Goal: Information Seeking & Learning: Learn about a topic

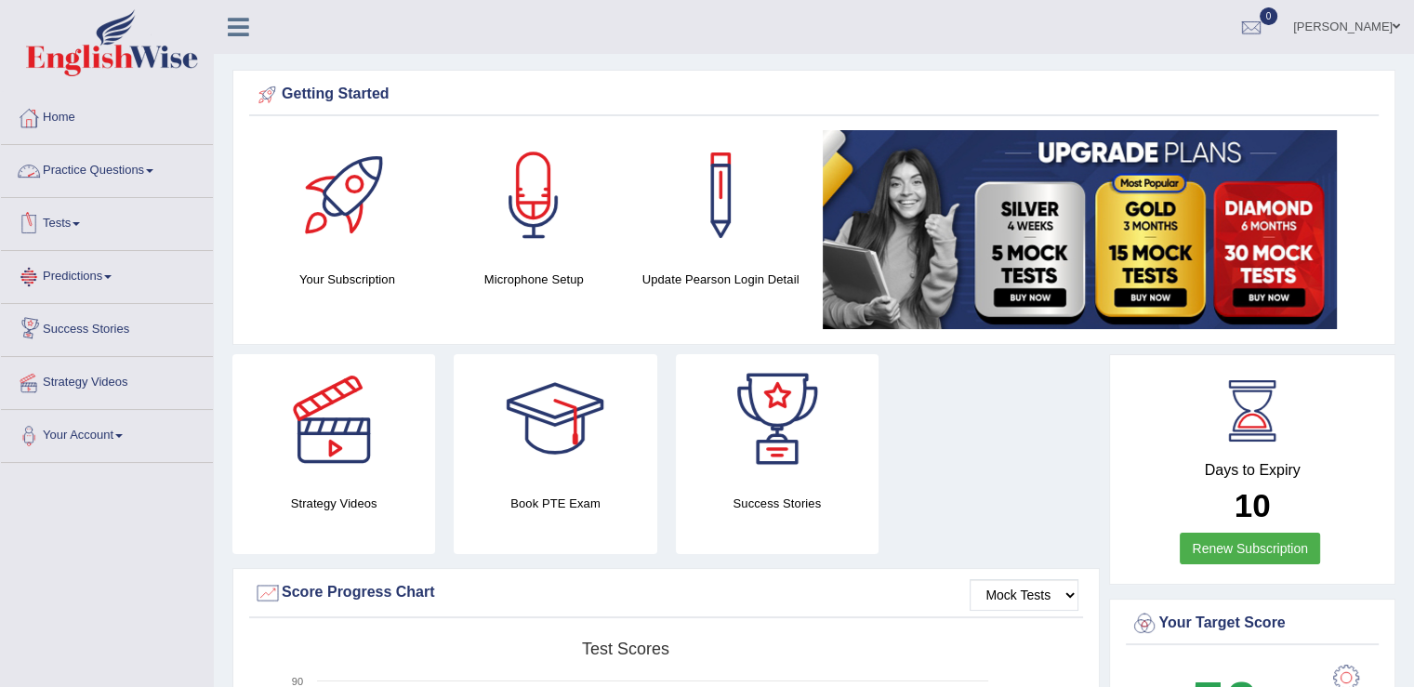
click at [147, 170] on link "Practice Questions" at bounding box center [107, 168] width 212 height 46
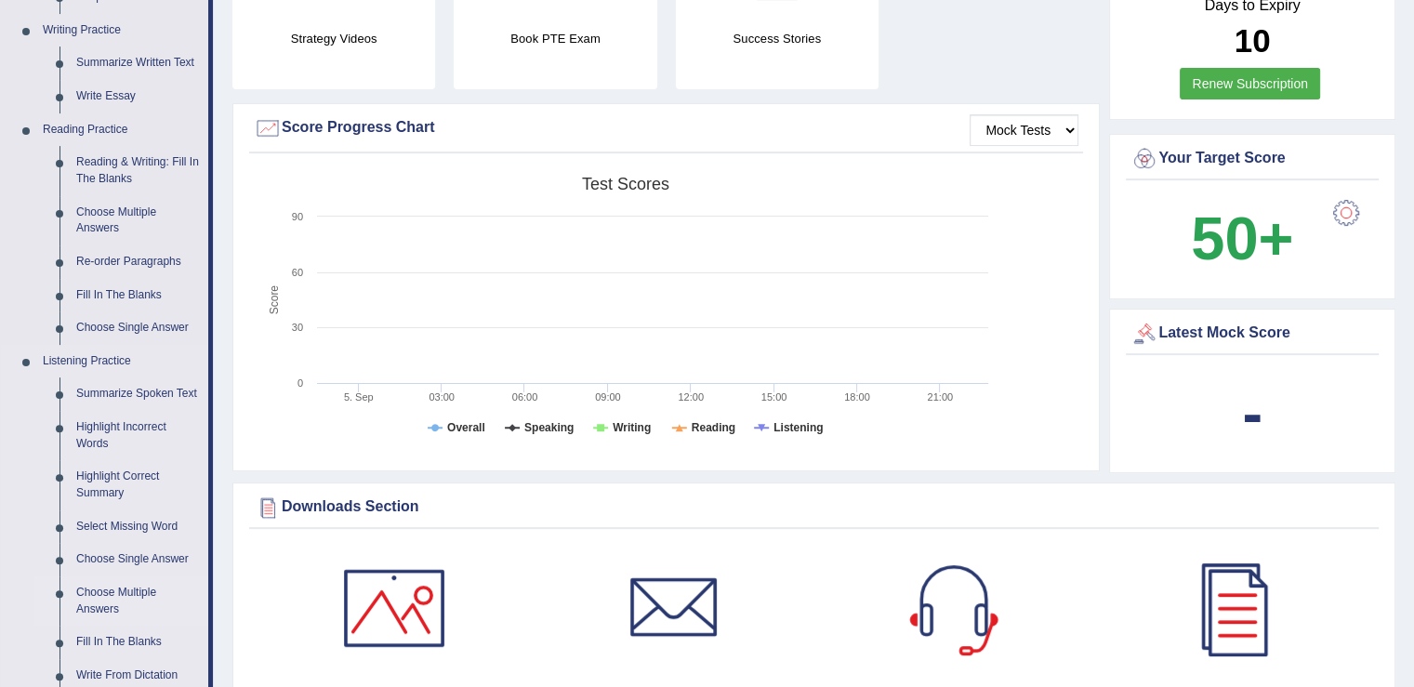
scroll to position [651, 0]
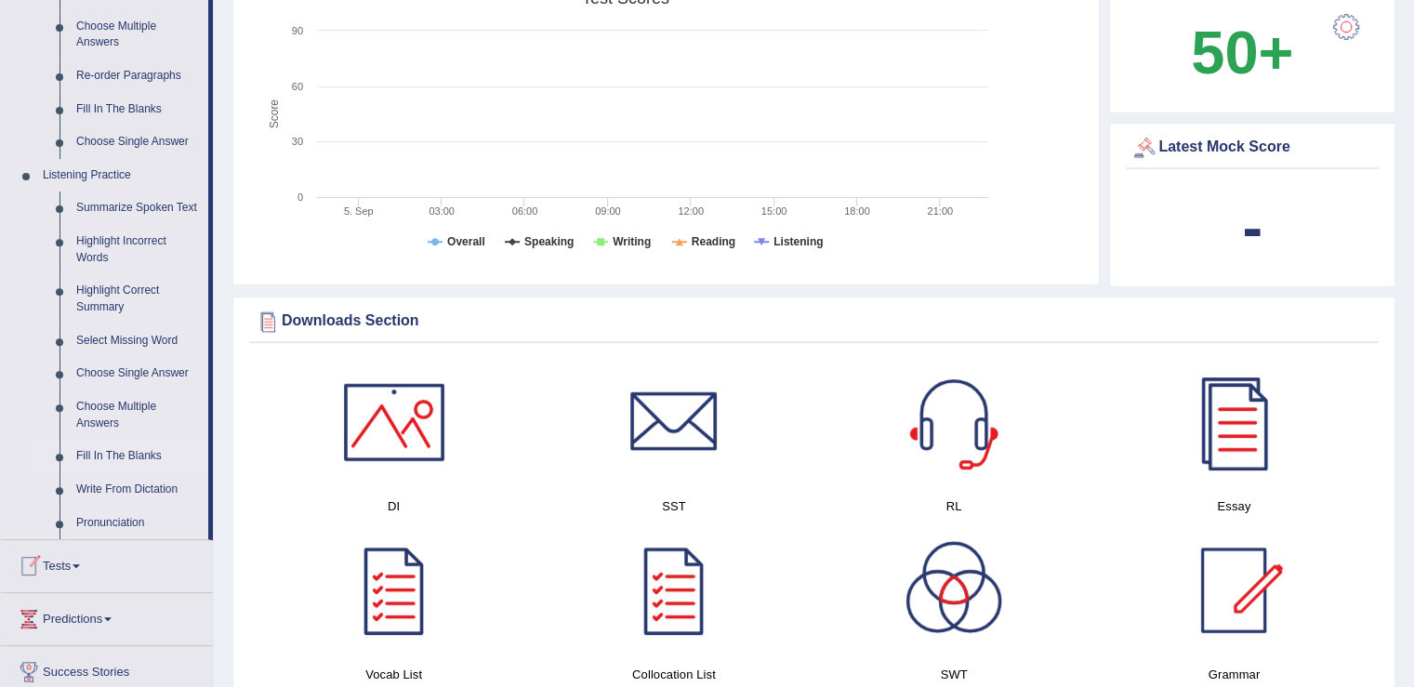
click at [116, 453] on link "Fill In The Blanks" at bounding box center [138, 456] width 140 height 33
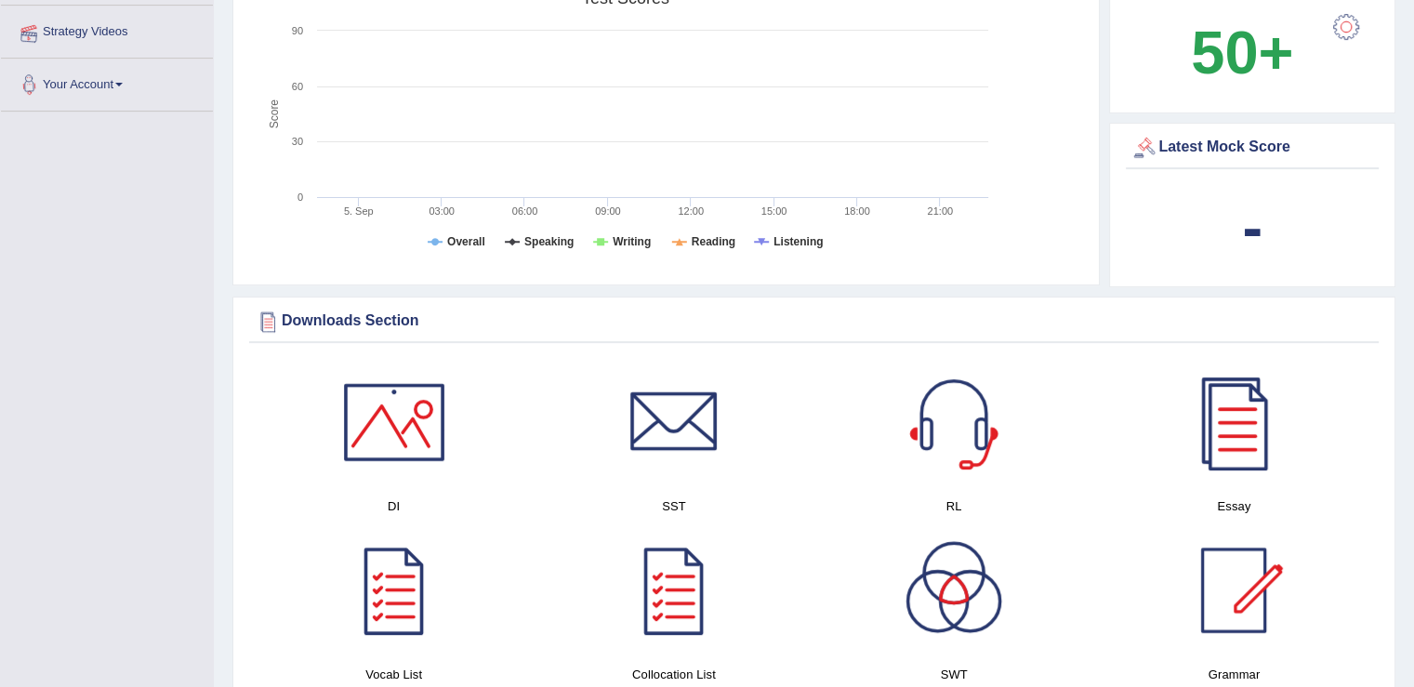
scroll to position [263, 0]
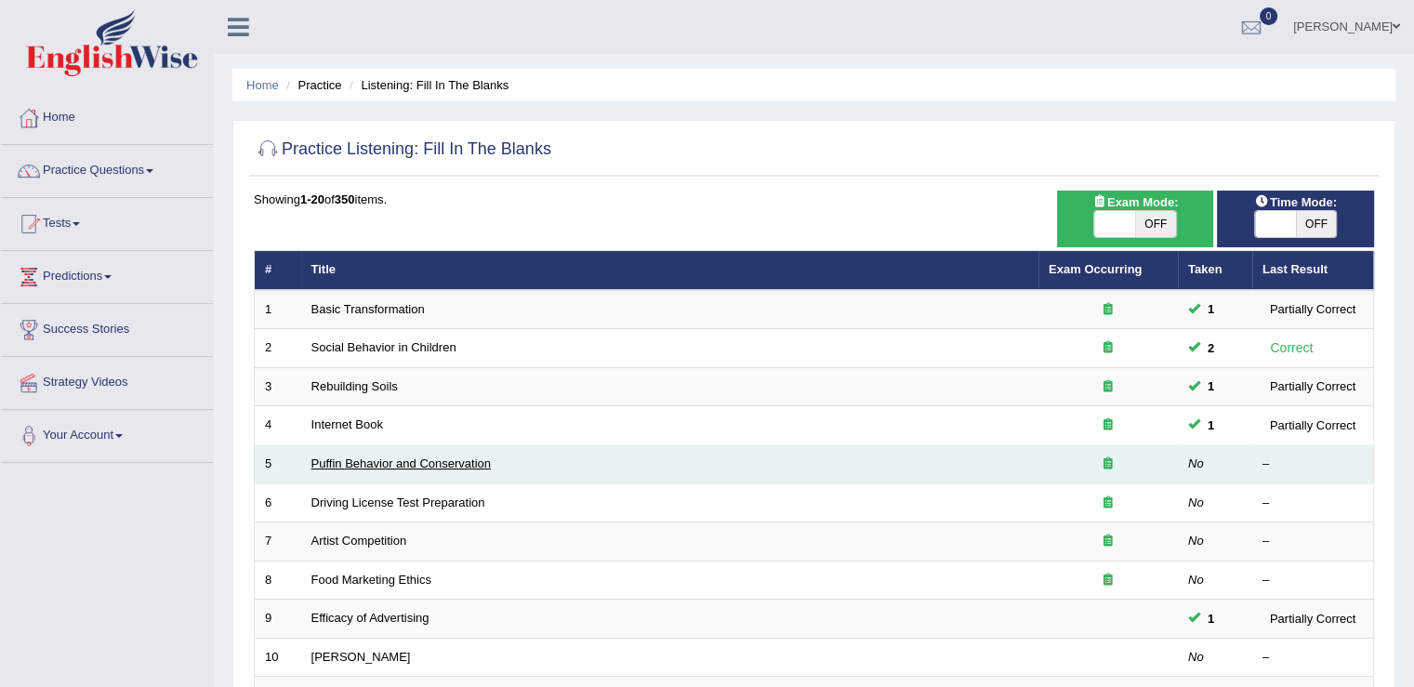
click at [379, 463] on link "Puffin Behavior and Conservation" at bounding box center [401, 464] width 179 height 14
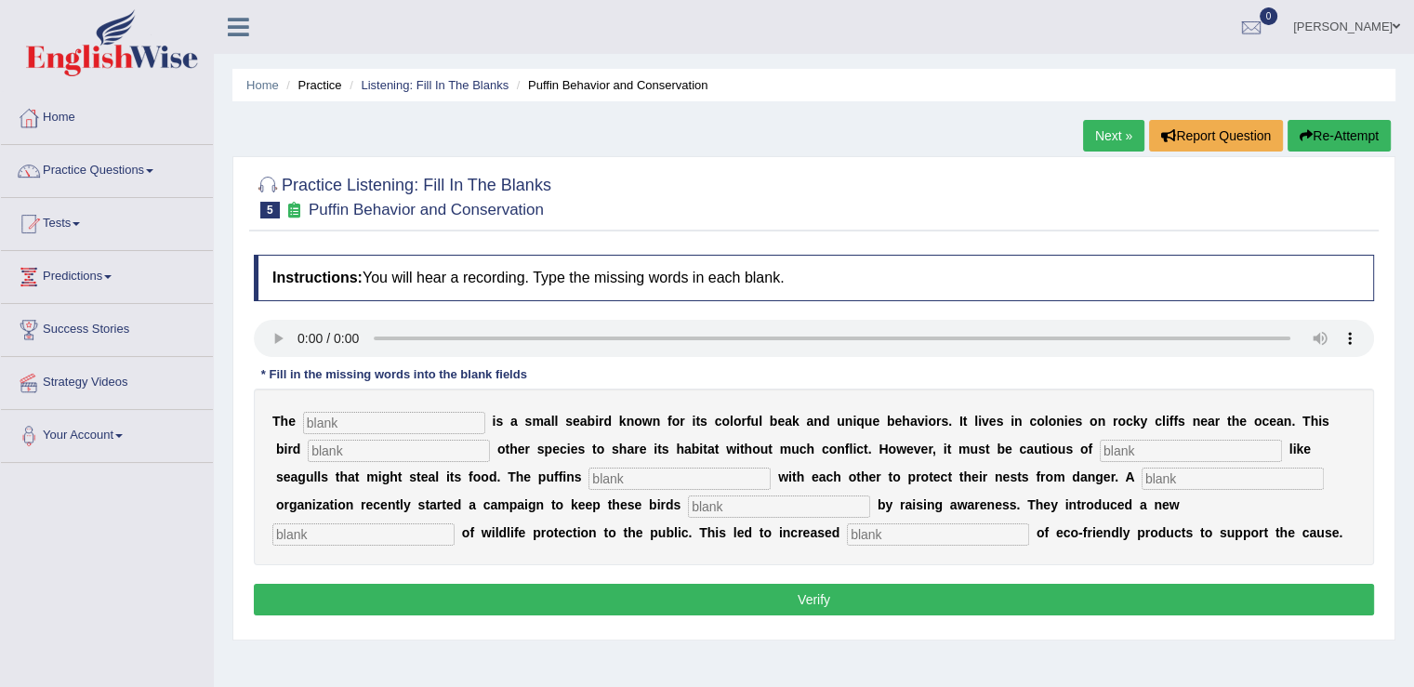
click at [414, 412] on input "text" at bounding box center [394, 423] width 182 height 22
type input "puffin"
click at [377, 452] on input "text" at bounding box center [399, 451] width 182 height 22
type input "allows"
click at [630, 472] on input "text" at bounding box center [680, 479] width 182 height 22
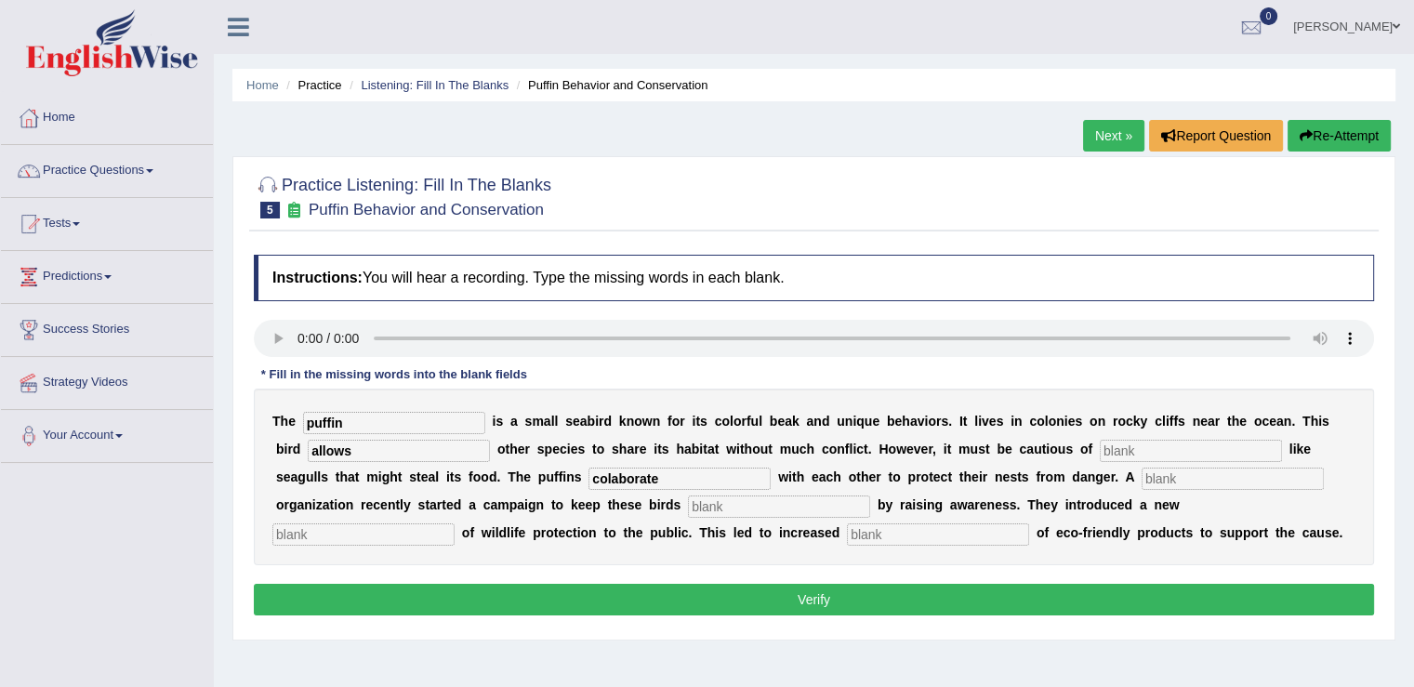
type input "colaborate"
click at [739, 501] on input "text" at bounding box center [779, 507] width 182 height 22
drag, startPoint x: 721, startPoint y: 503, endPoint x: 842, endPoint y: 519, distance: 121.9
click at [842, 519] on div "T h e puffin i s a s m a l l s e a b i r d k n o w n f o r i t s c o l o r f u …" at bounding box center [814, 477] width 1121 height 177
type input "safe"
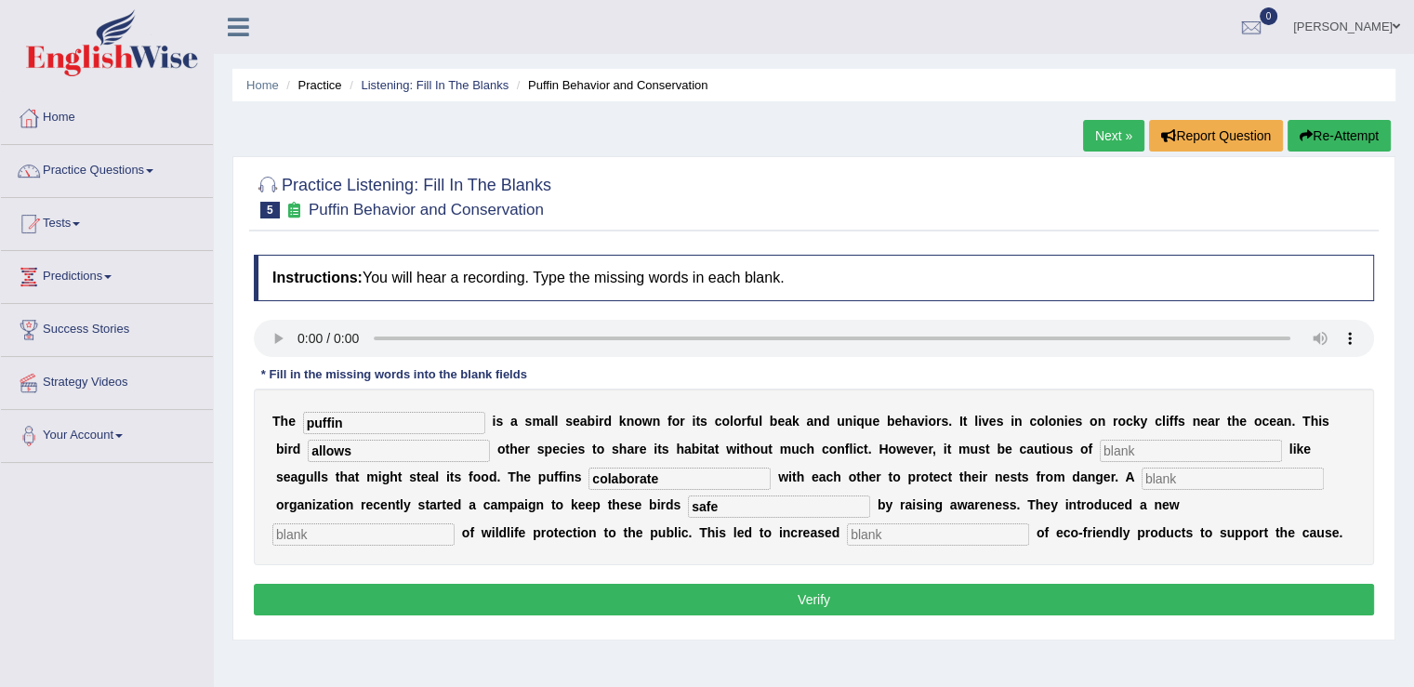
click at [896, 524] on input "text" at bounding box center [938, 535] width 182 height 22
click at [897, 529] on input "text" at bounding box center [938, 535] width 182 height 22
paste input "conception"
type input "conception"
click at [870, 594] on button "Verify" at bounding box center [814, 600] width 1121 height 32
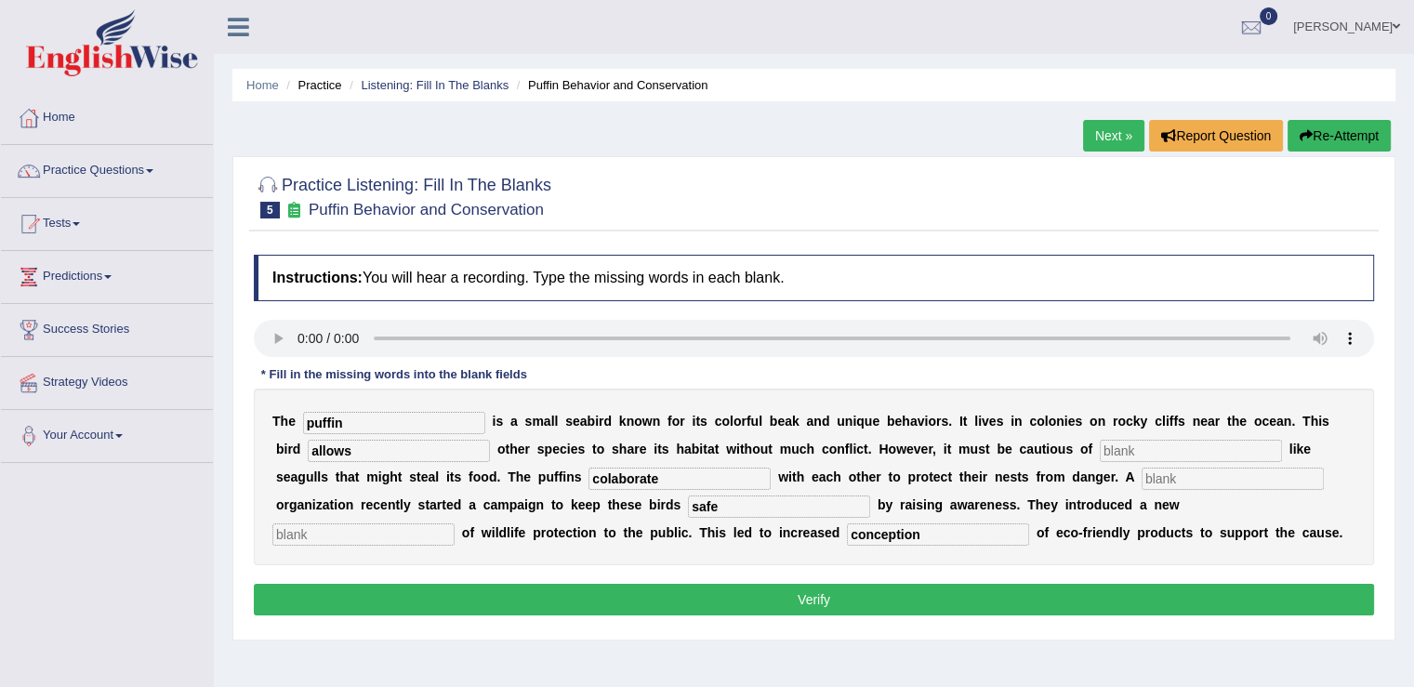
click at [1145, 450] on input "text" at bounding box center [1191, 451] width 182 height 22
type input "s"
click at [948, 590] on button "Verify" at bounding box center [814, 600] width 1121 height 32
drag, startPoint x: 928, startPoint y: 535, endPoint x: 621, endPoint y: 531, distance: 306.9
click at [621, 531] on div "T h e puffin i s a s m a l l s e a b i r d k n o w n f o r i t s c o l o r f u …" at bounding box center [814, 477] width 1121 height 177
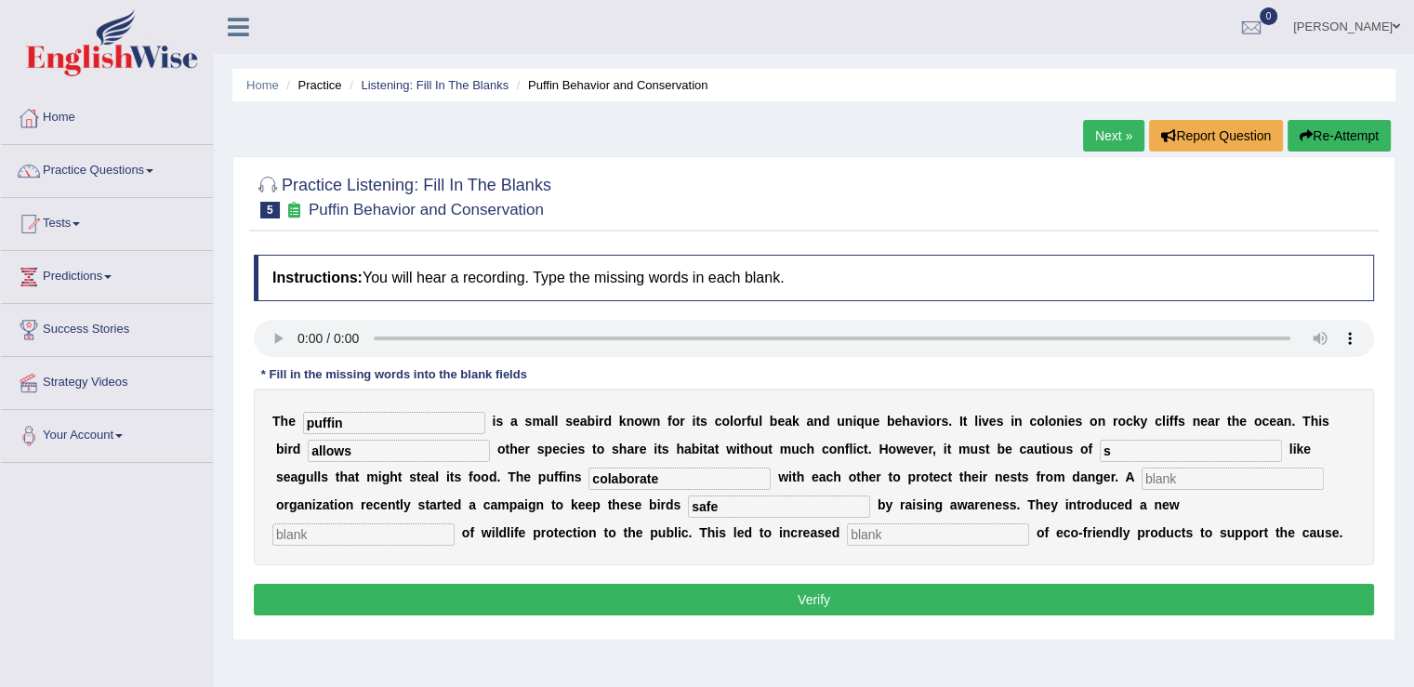
click at [376, 533] on input "text" at bounding box center [363, 535] width 182 height 22
paste input "conception"
type input "conception"
click at [733, 605] on button "Verify" at bounding box center [814, 600] width 1121 height 32
click at [1172, 482] on input "text" at bounding box center [1233, 479] width 182 height 22
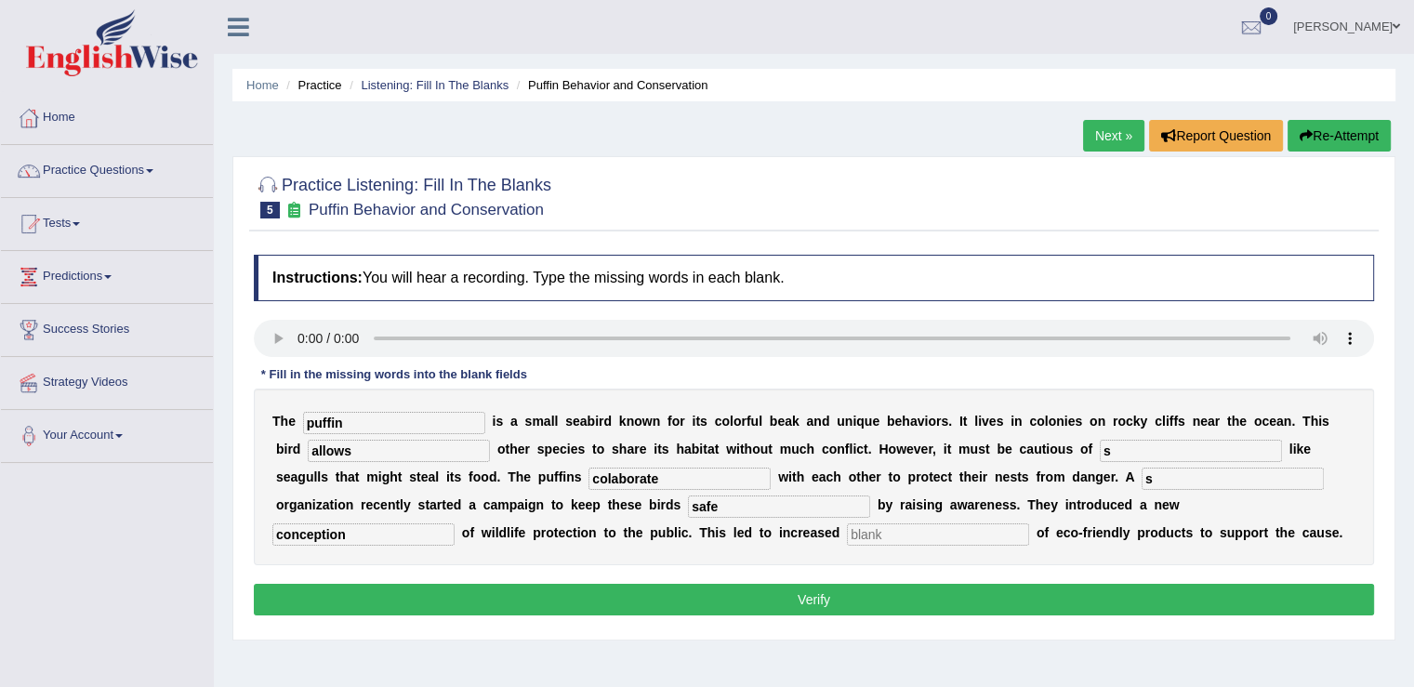
type input "s"
click at [803, 594] on button "Verify" at bounding box center [814, 600] width 1121 height 32
click at [965, 537] on input "text" at bounding box center [938, 535] width 182 height 22
type input "x"
click at [911, 592] on button "Verify" at bounding box center [814, 600] width 1121 height 32
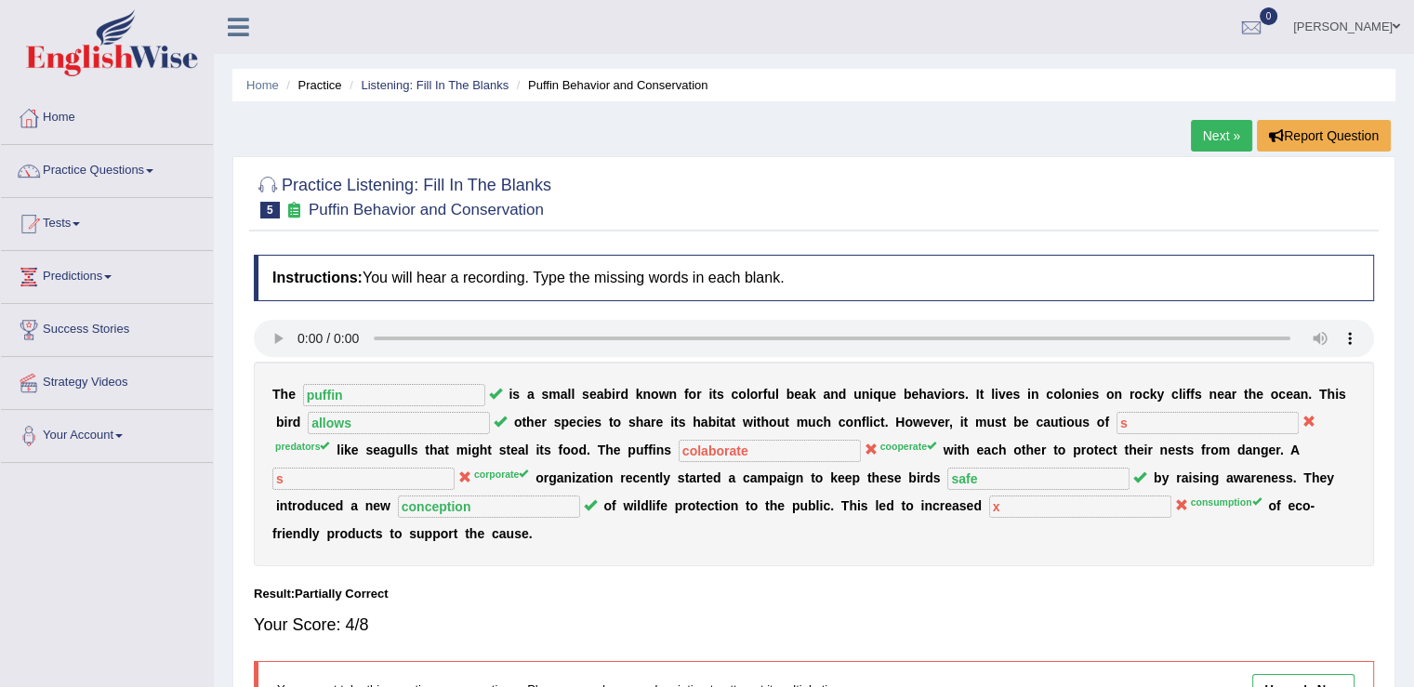
click at [1219, 138] on link "Next »" at bounding box center [1221, 136] width 61 height 32
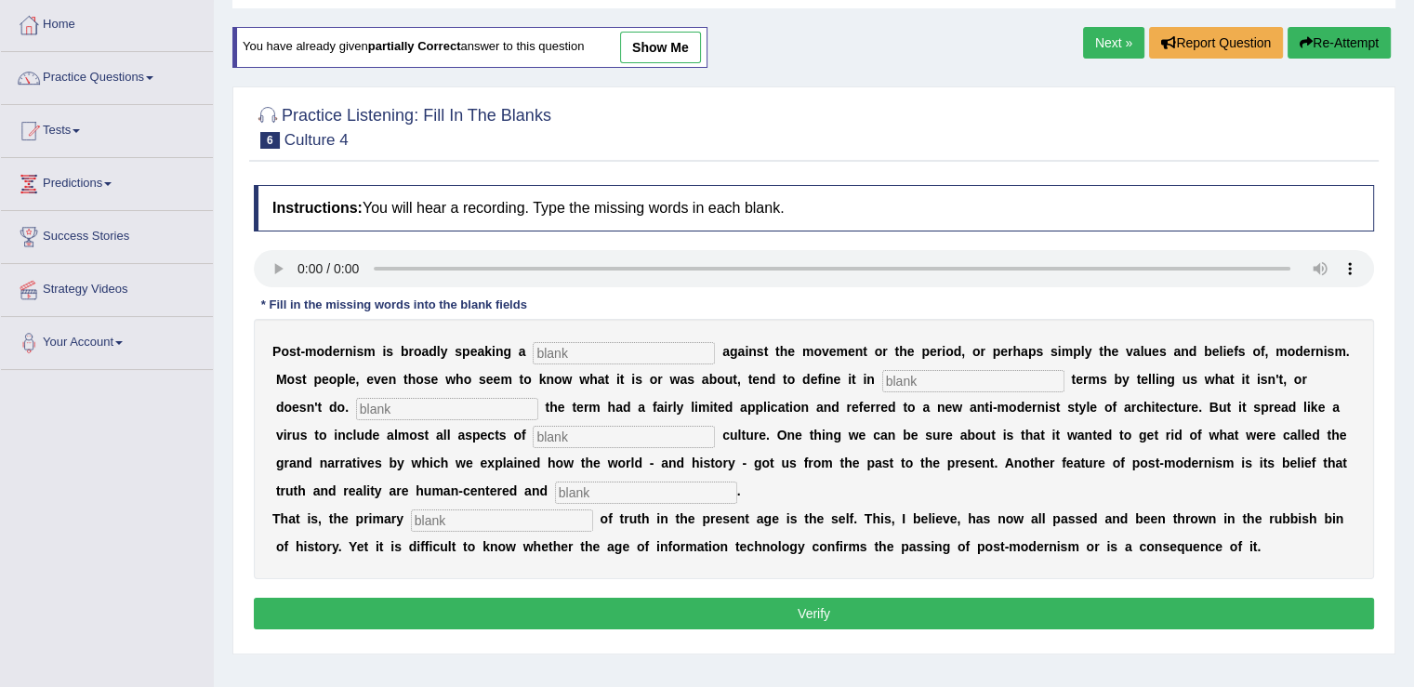
click at [610, 343] on input "text" at bounding box center [624, 353] width 182 height 22
type input "ractions"
click at [971, 385] on input "text" at bounding box center [973, 381] width 182 height 22
type input "negative"
click at [413, 408] on input "text" at bounding box center [447, 409] width 182 height 22
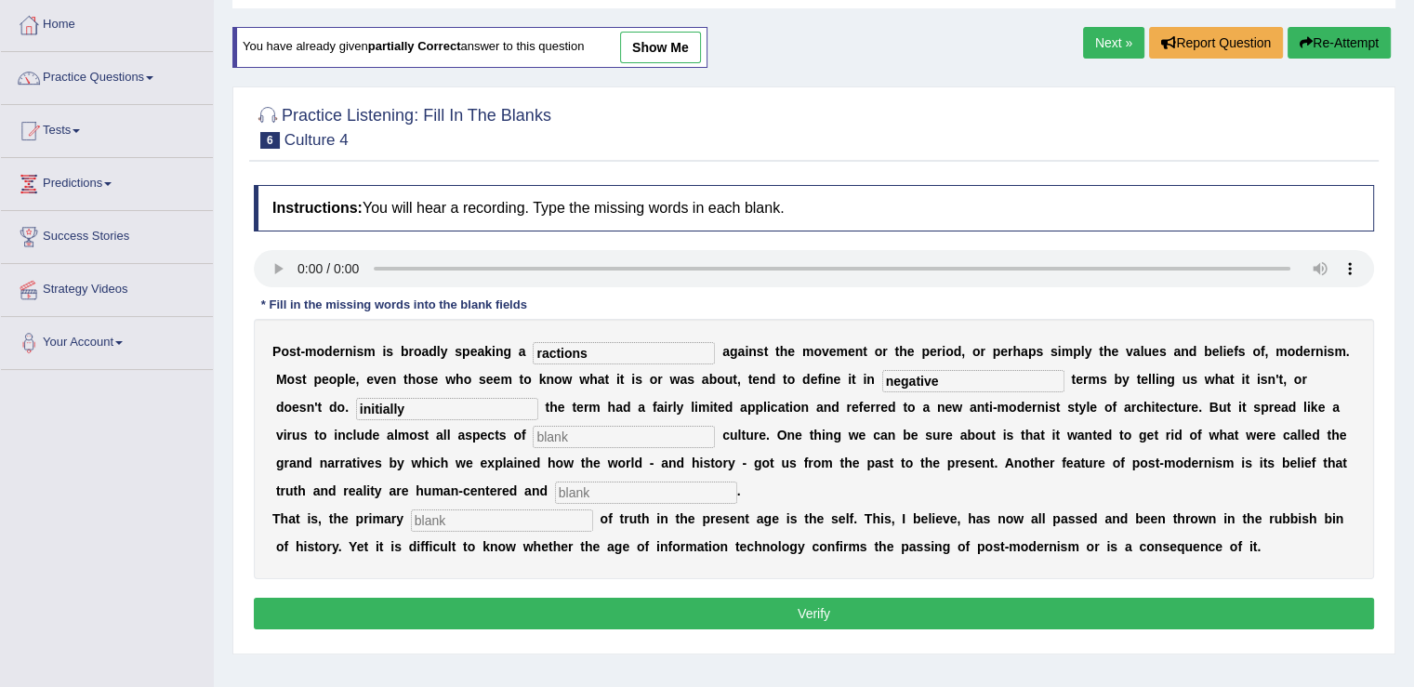
type input "initially"
click at [606, 433] on input "text" at bounding box center [624, 437] width 182 height 22
type input "contemporary"
click at [621, 493] on input "text" at bounding box center [646, 493] width 182 height 22
type input "internal"
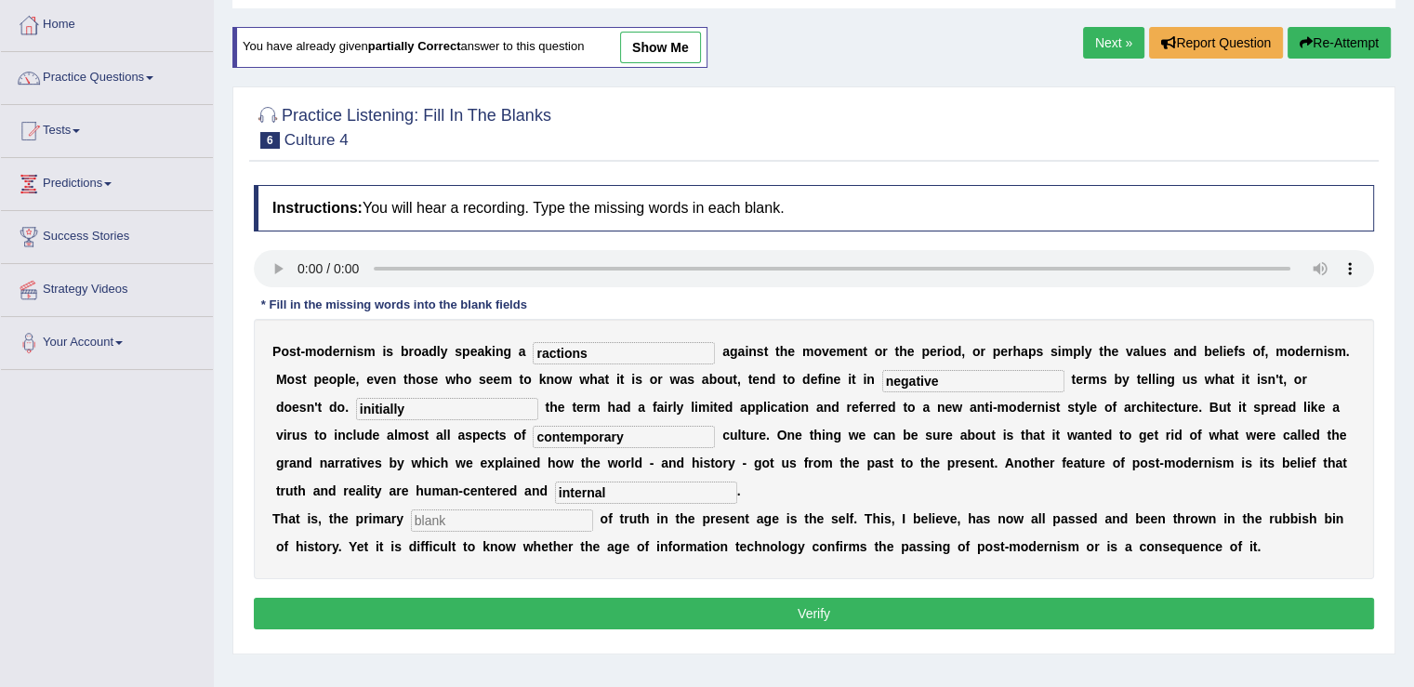
click at [476, 505] on div "P o s t - m o d e r n i s m i s b r o a d l y s p e a k i n g a ractions a g a …" at bounding box center [814, 449] width 1121 height 260
click at [466, 514] on input "text" at bounding box center [502, 521] width 182 height 22
type input "source"
click at [843, 613] on button "Verify" at bounding box center [814, 614] width 1121 height 32
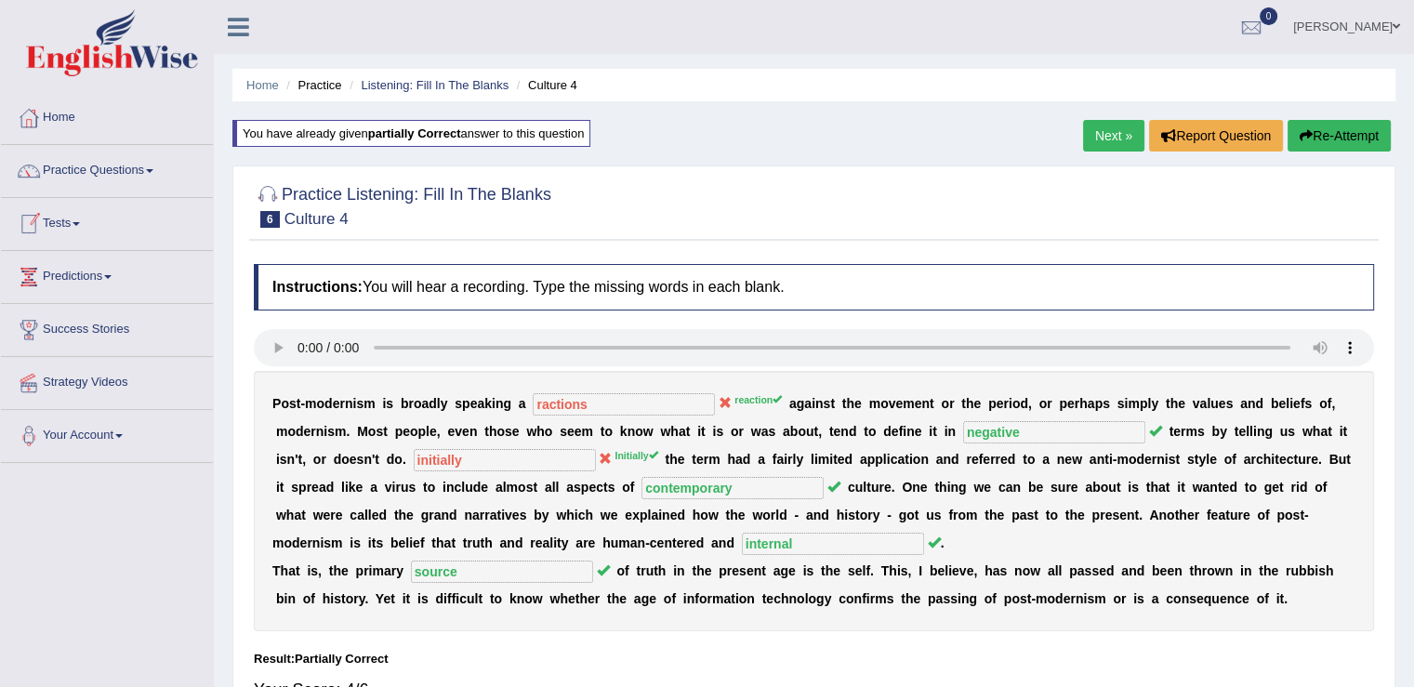
click at [1097, 130] on link "Next »" at bounding box center [1113, 136] width 61 height 32
